Goal: Information Seeking & Learning: Learn about a topic

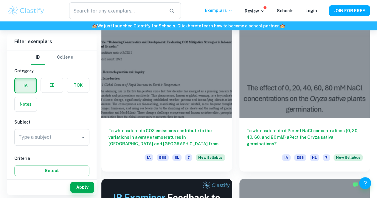
scroll to position [181, 0]
click at [54, 87] on label "button" at bounding box center [52, 85] width 22 height 14
click at [0, 0] on input "radio" at bounding box center [0, 0] width 0 height 0
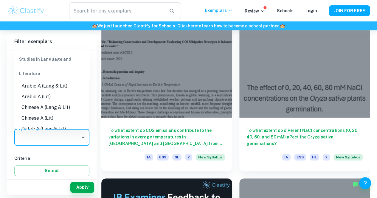
click at [65, 133] on input "Type a subject" at bounding box center [47, 137] width 61 height 11
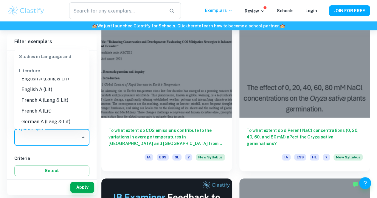
scroll to position [71, 0]
click at [61, 103] on li "French A (Lang & Lit)" at bounding box center [51, 100] width 75 height 11
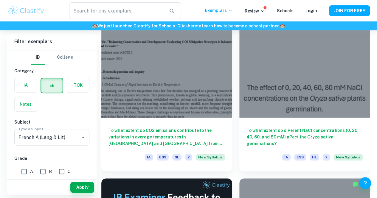
click at [49, 174] on span "B" at bounding box center [50, 171] width 3 height 7
click at [49, 174] on input "B" at bounding box center [43, 172] width 12 height 12
checkbox input "true"
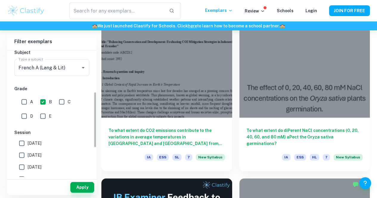
scroll to position [95, 0]
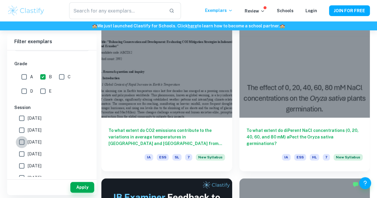
click at [24, 142] on input "[DATE]" at bounding box center [22, 142] width 12 height 12
checkbox input "true"
click at [87, 190] on button "Apply" at bounding box center [82, 187] width 24 height 11
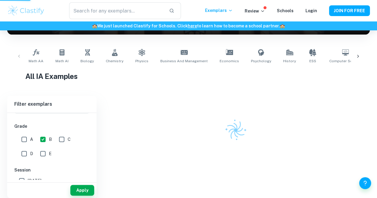
scroll to position [92, 0]
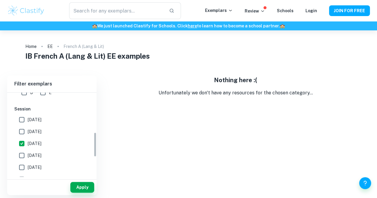
scroll to position [138, 0]
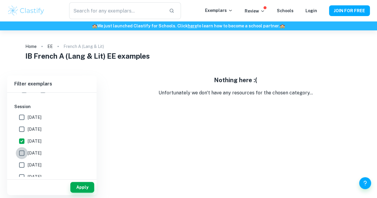
click at [23, 153] on input "[DATE]" at bounding box center [22, 153] width 12 height 12
checkbox input "true"
click at [20, 140] on input "[DATE]" at bounding box center [22, 141] width 12 height 12
checkbox input "false"
click at [82, 185] on button "Apply" at bounding box center [82, 187] width 24 height 11
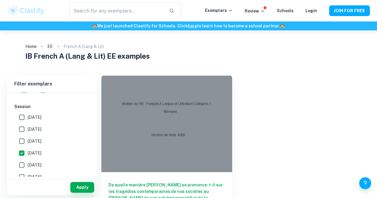
click at [167, 182] on h6 "De quelle manière [PERSON_NAME] se prononce- t-il sur les tragédies contemporai…" at bounding box center [166, 192] width 116 height 20
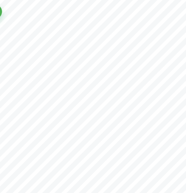
scroll to position [3316, 0]
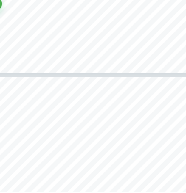
type input "14"
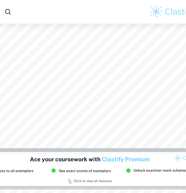
scroll to position [3691, 0]
